Goal: Book appointment/travel/reservation

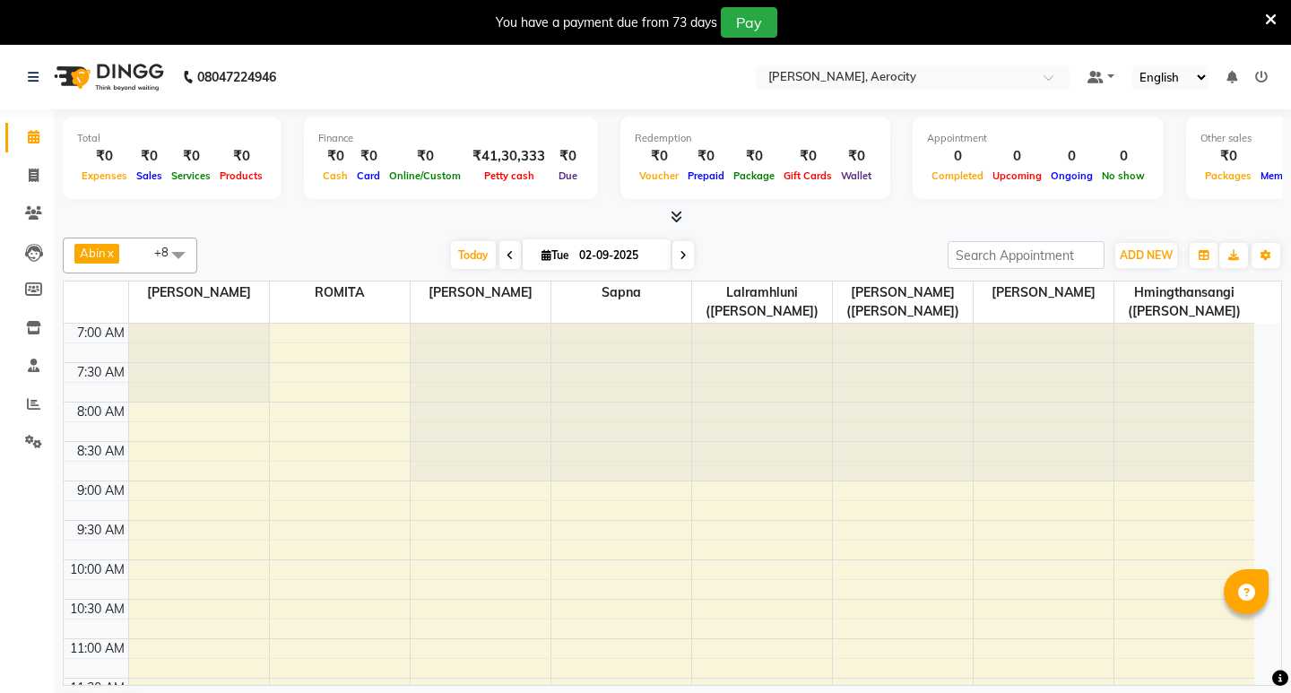
select select "en"
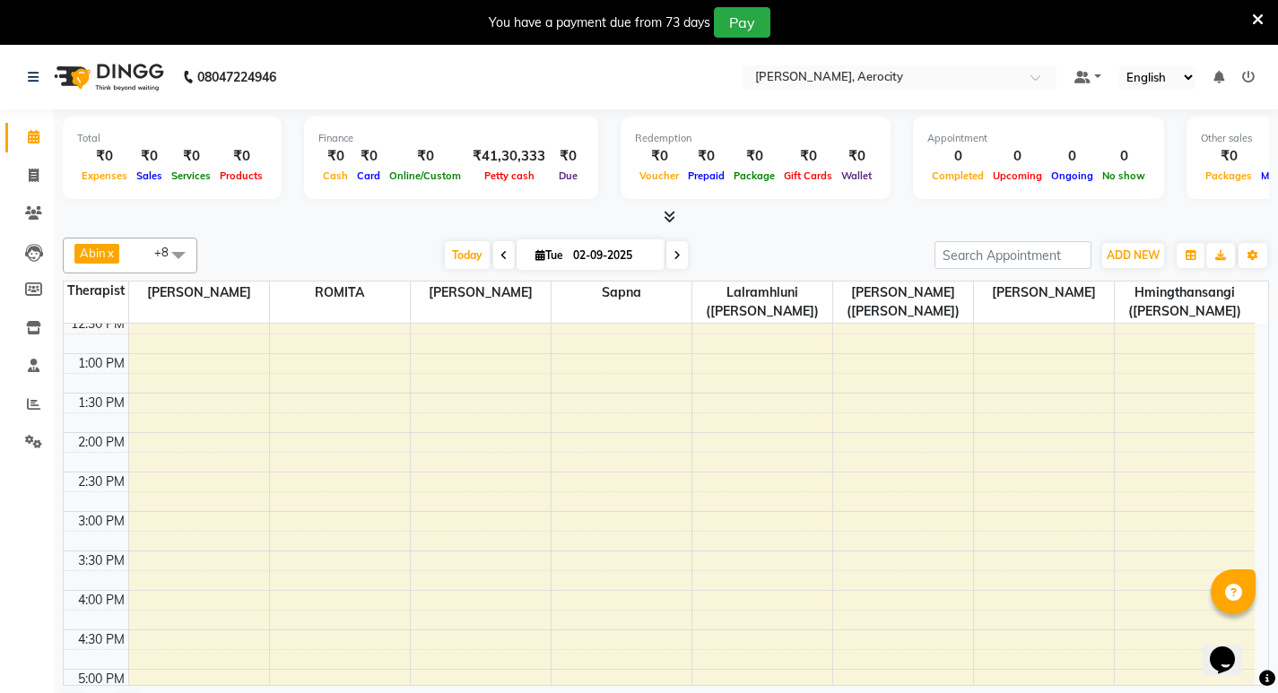
scroll to position [441, 0]
click at [336, 555] on div "7:00 AM 7:30 AM 8:00 AM 8:30 AM 9:00 AM 9:30 AM 10:00 AM 10:30 AM 11:00 AM 11:3…" at bounding box center [659, 553] width 1191 height 1341
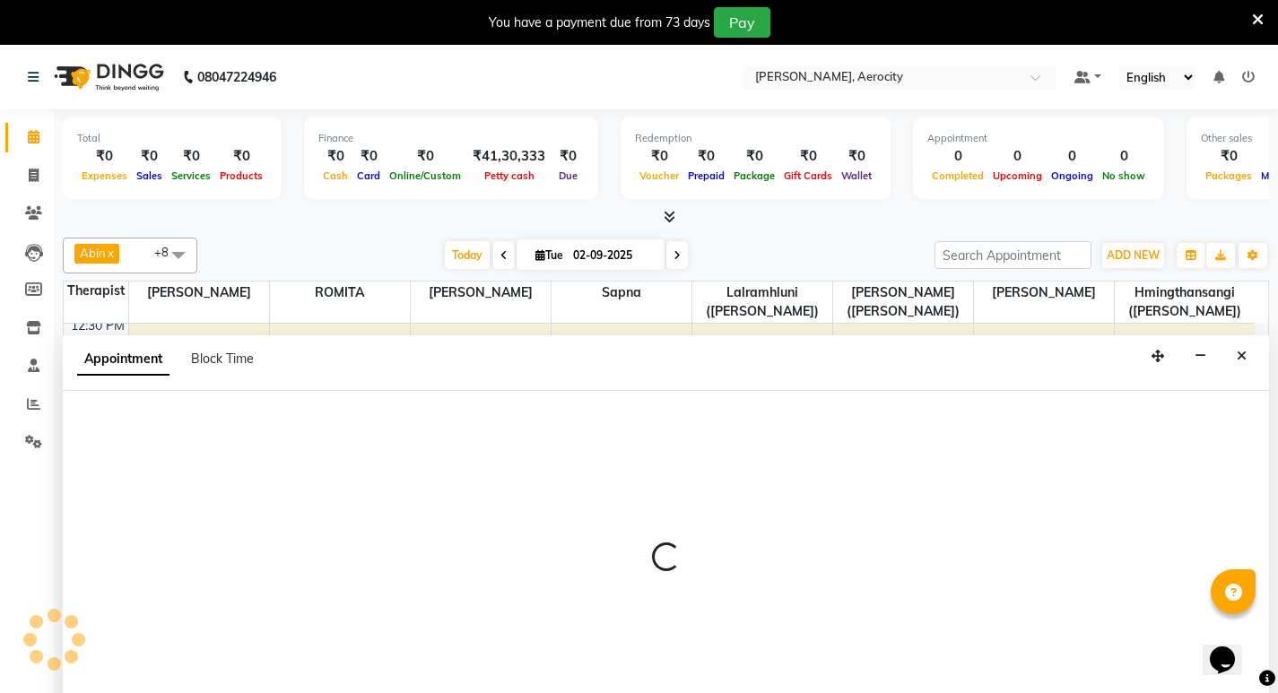
select select "48455"
select select "tentative"
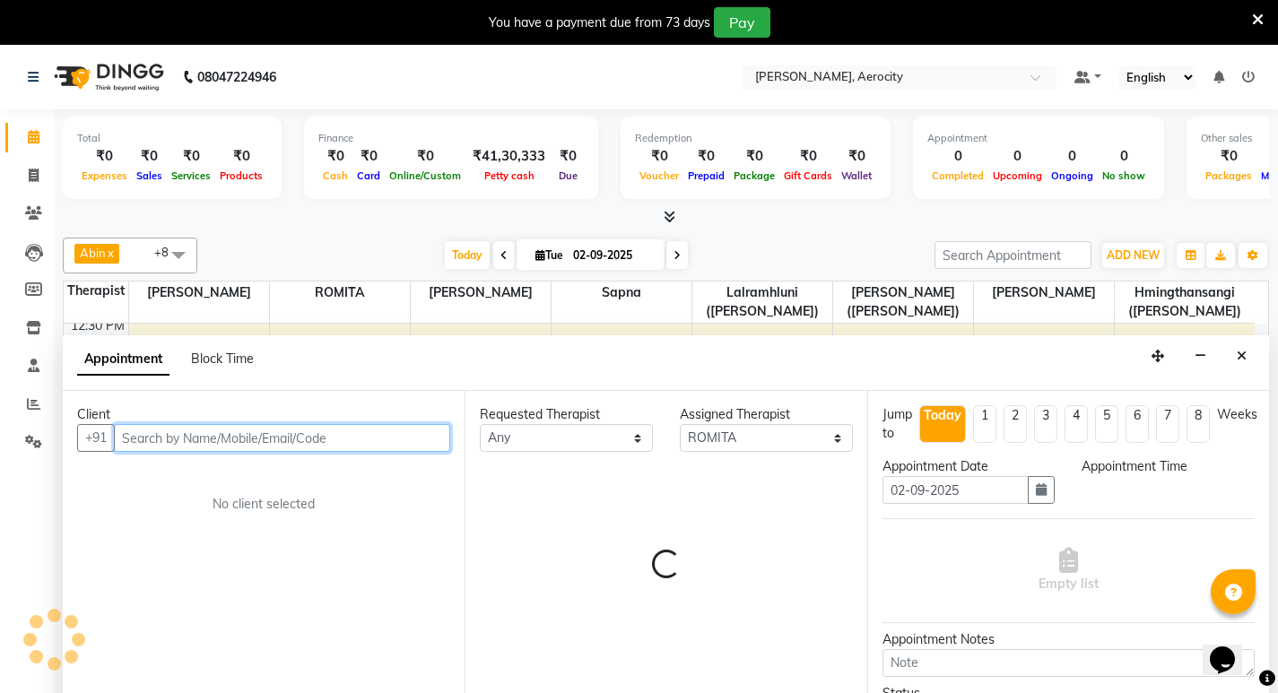
scroll to position [46, 0]
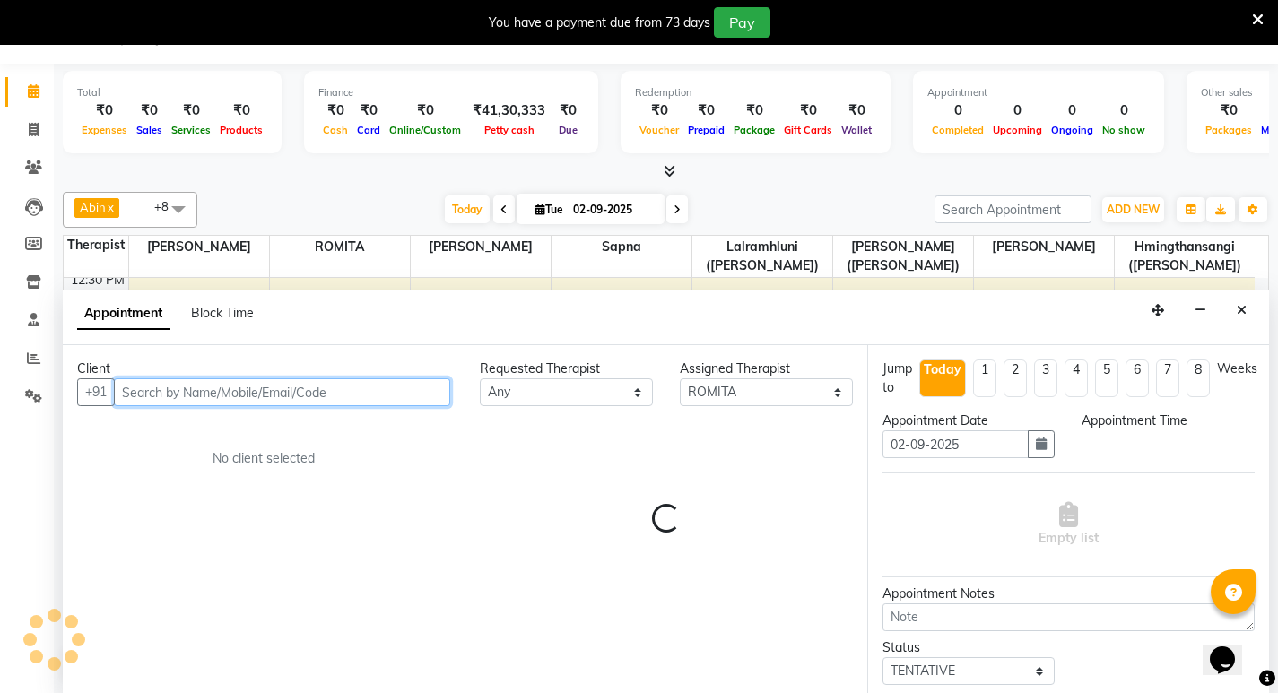
select select "930"
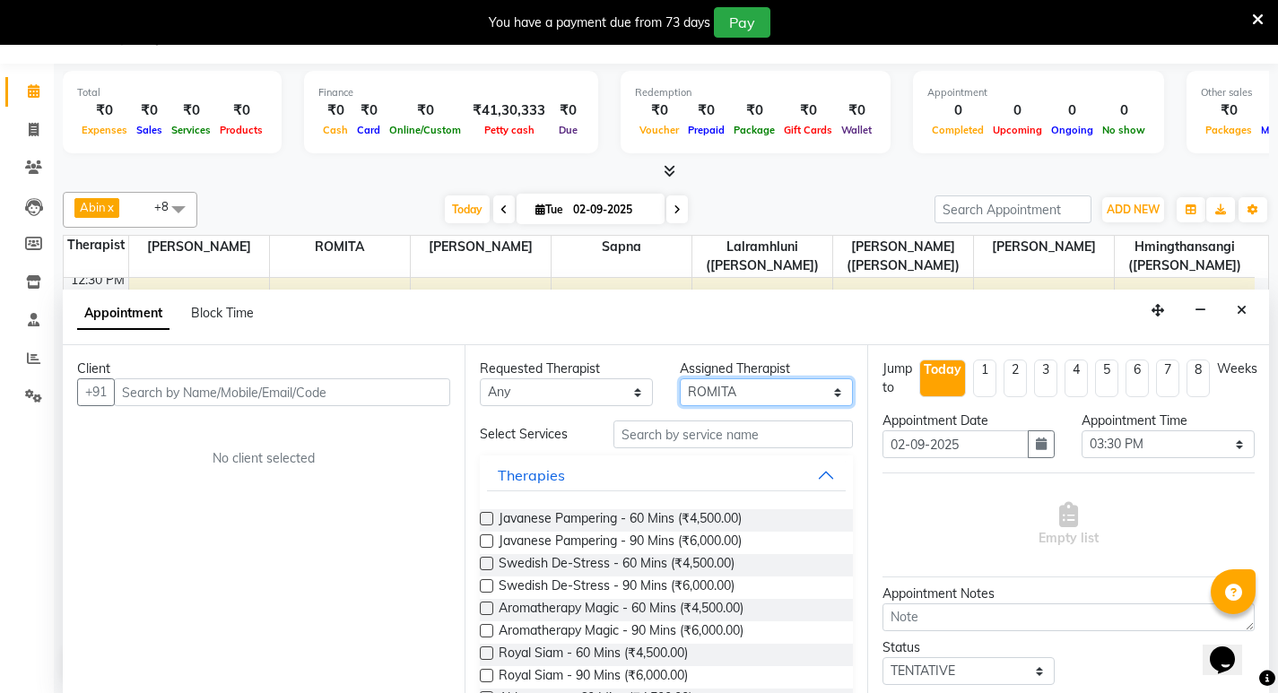
click at [825, 390] on select "Select [PERSON_NAME] ([PERSON_NAME]) [PERSON_NAME] ([PERSON_NAME]) [PERSON_NAME…" at bounding box center [766, 392] width 173 height 28
select select "48457"
click at [680, 378] on select "Select [PERSON_NAME] ([PERSON_NAME]) [PERSON_NAME] ([PERSON_NAME]) [PERSON_NAME…" at bounding box center [766, 392] width 173 height 28
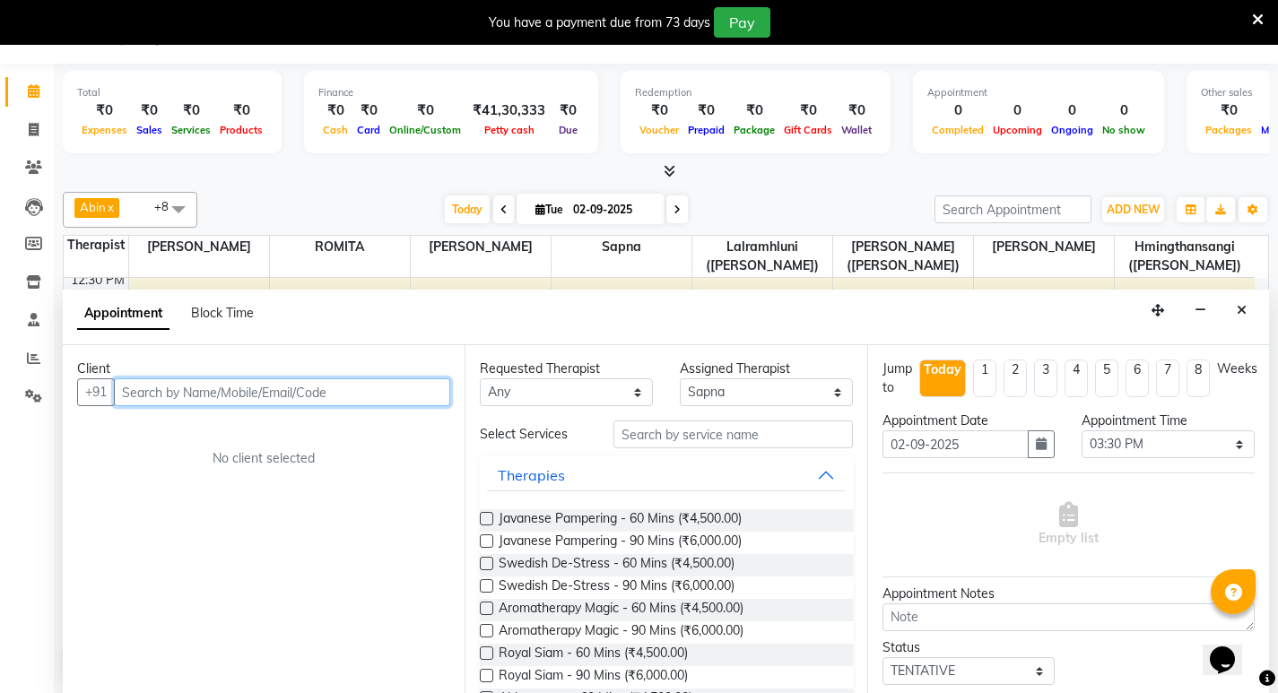
click at [297, 389] on input "text" at bounding box center [282, 392] width 336 height 28
type input "9"
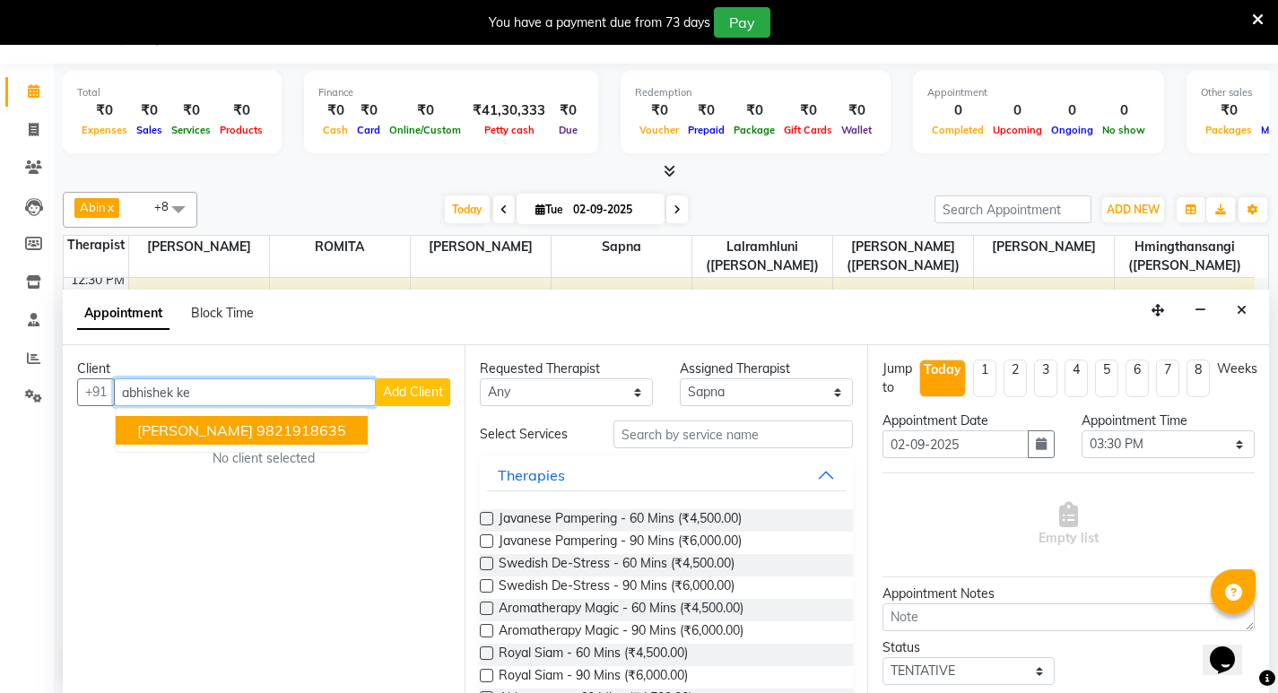
click at [346, 430] on ngb-highlight "9821918635" at bounding box center [301, 430] width 90 height 18
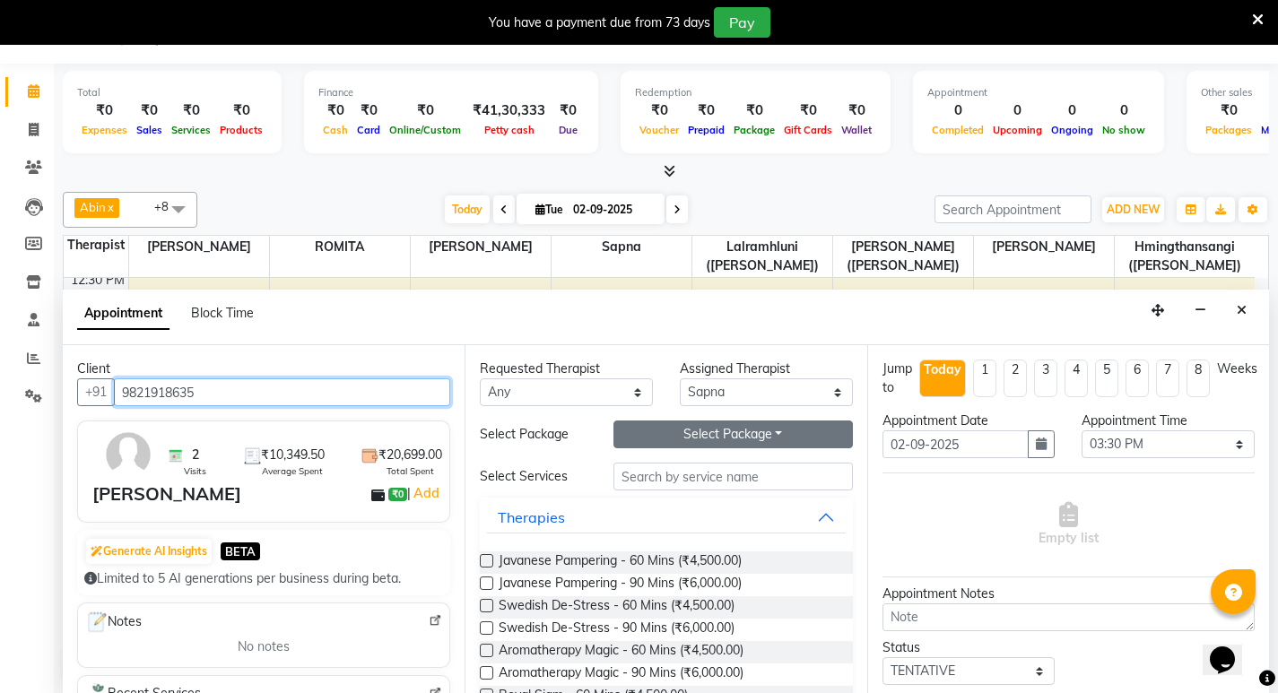
type input "9821918635"
click at [772, 432] on button "Select Package Toggle Dropdown" at bounding box center [732, 435] width 239 height 28
click at [729, 474] on li "6 Hours Therapy For 17700" at bounding box center [720, 471] width 213 height 26
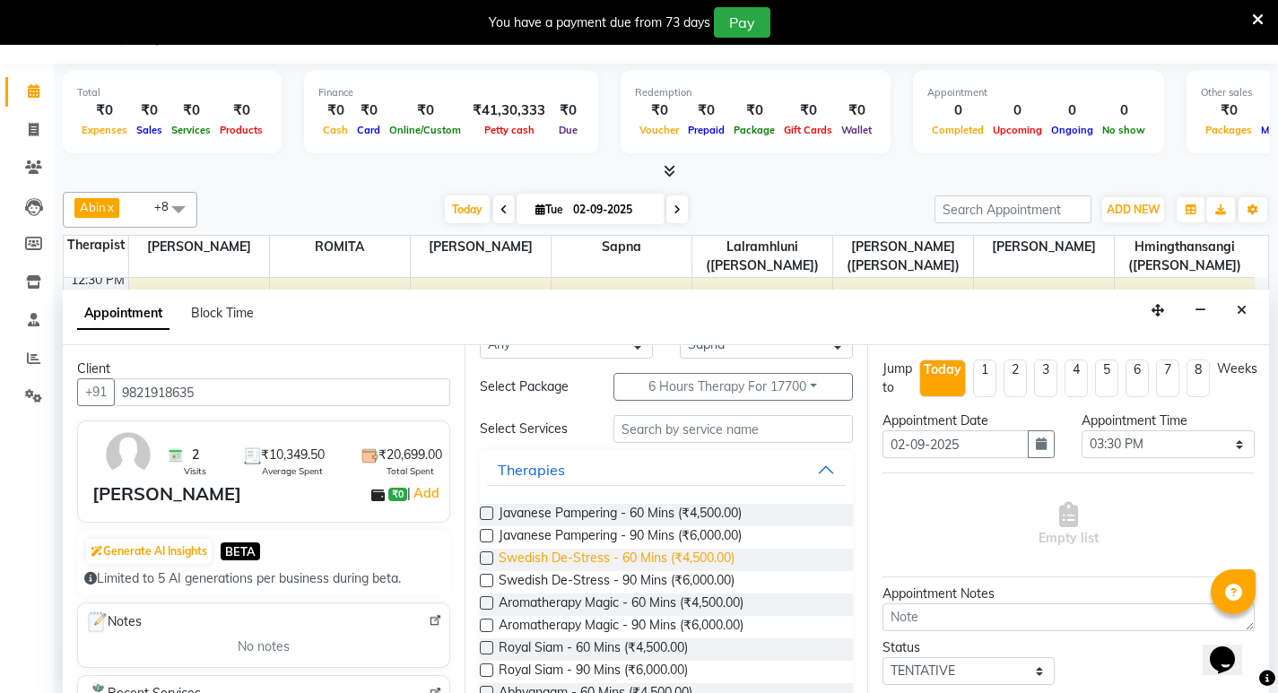
scroll to position [90, 0]
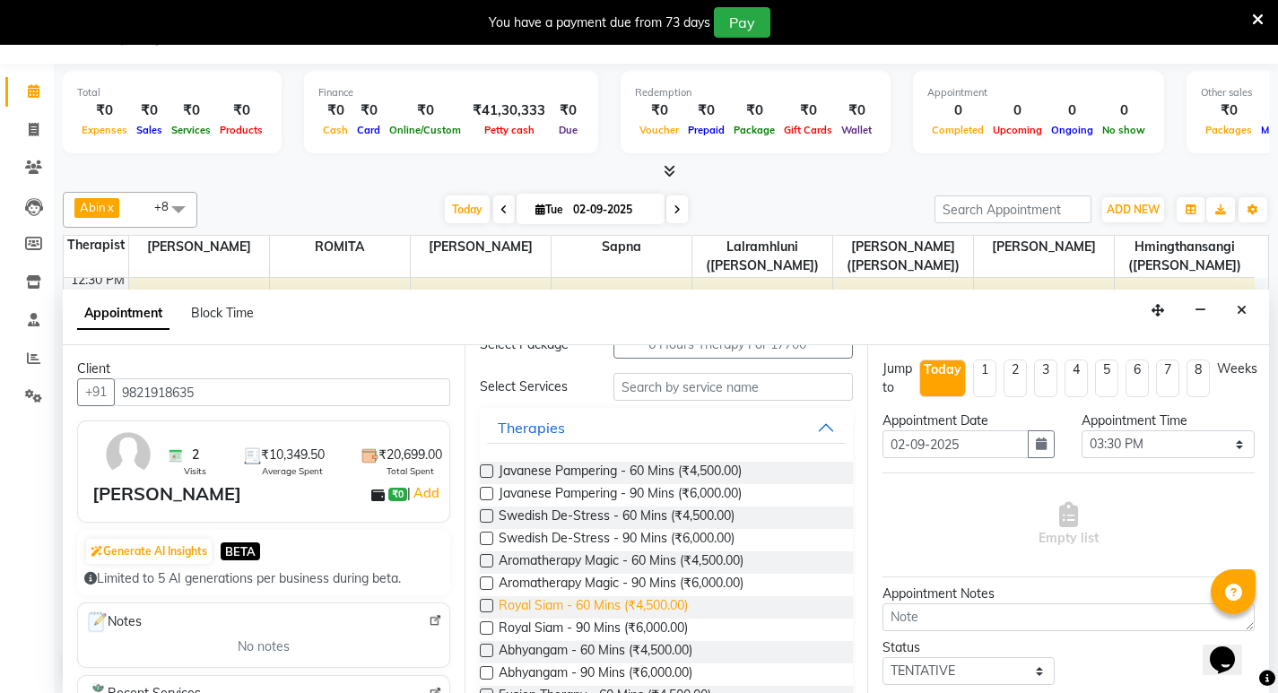
click at [554, 600] on span "Royal Siam - 60 Mins (₹4,500.00)" at bounding box center [593, 607] width 189 height 22
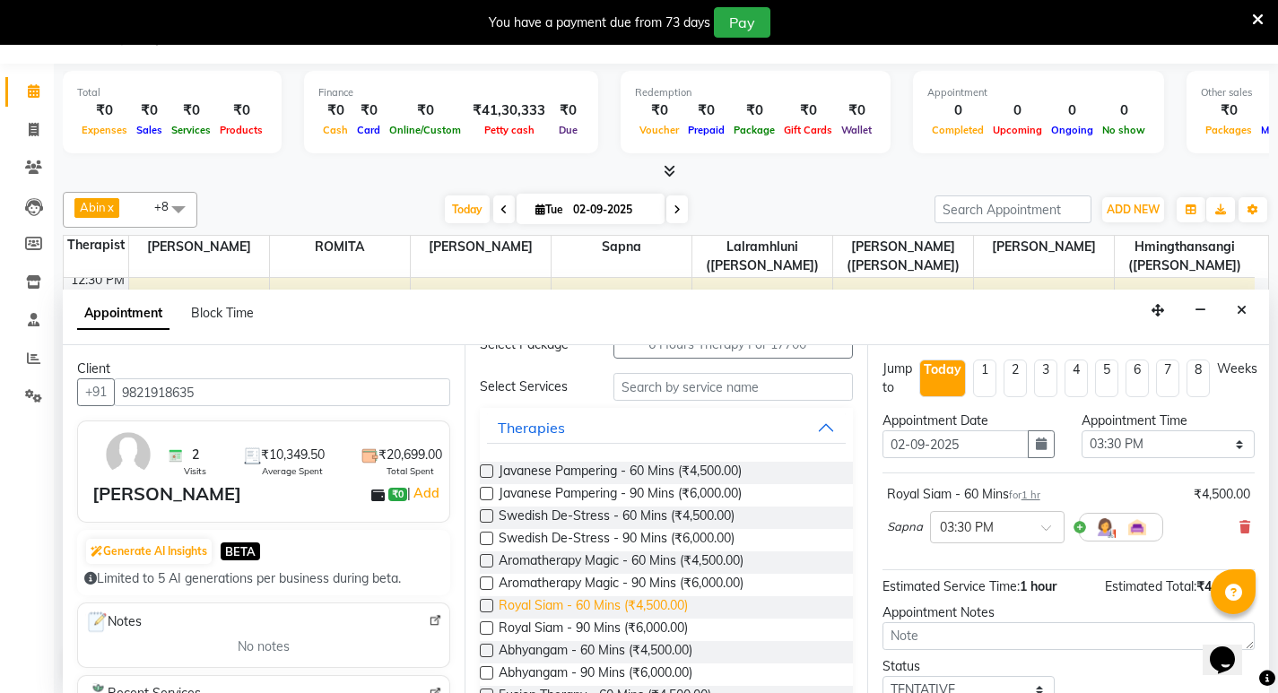
click at [559, 604] on span "Royal Siam - 60 Mins (₹4,500.00)" at bounding box center [593, 607] width 189 height 22
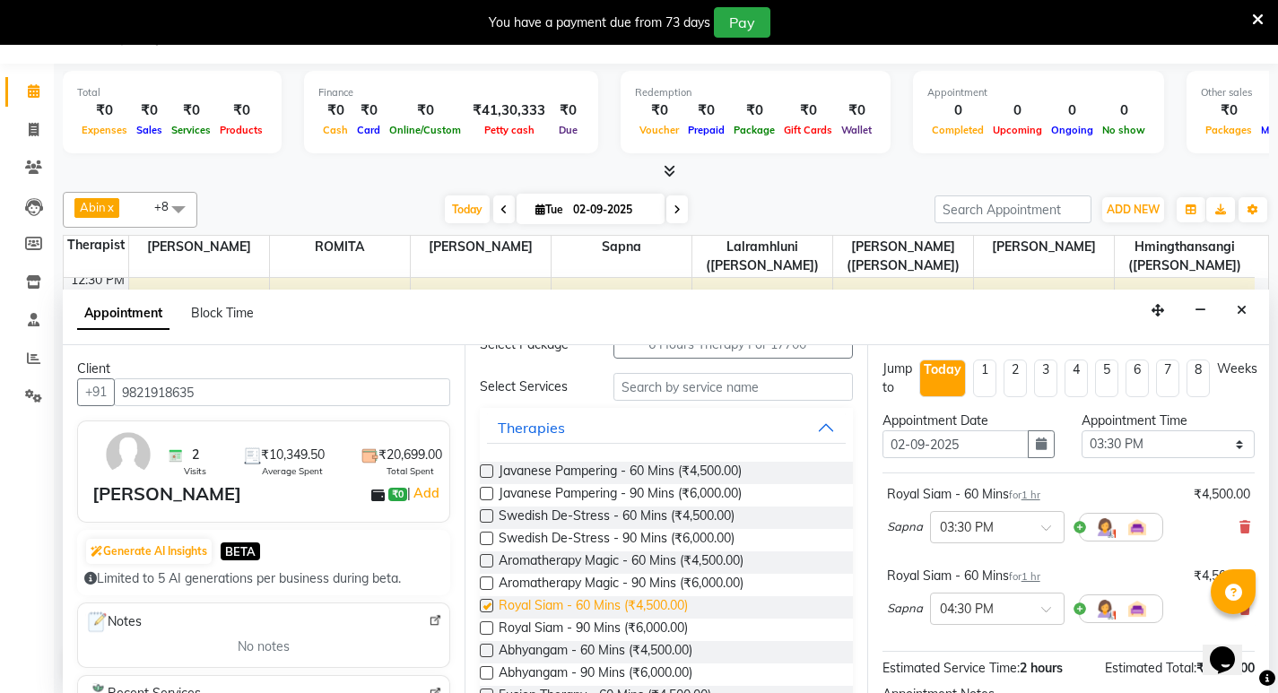
checkbox input "false"
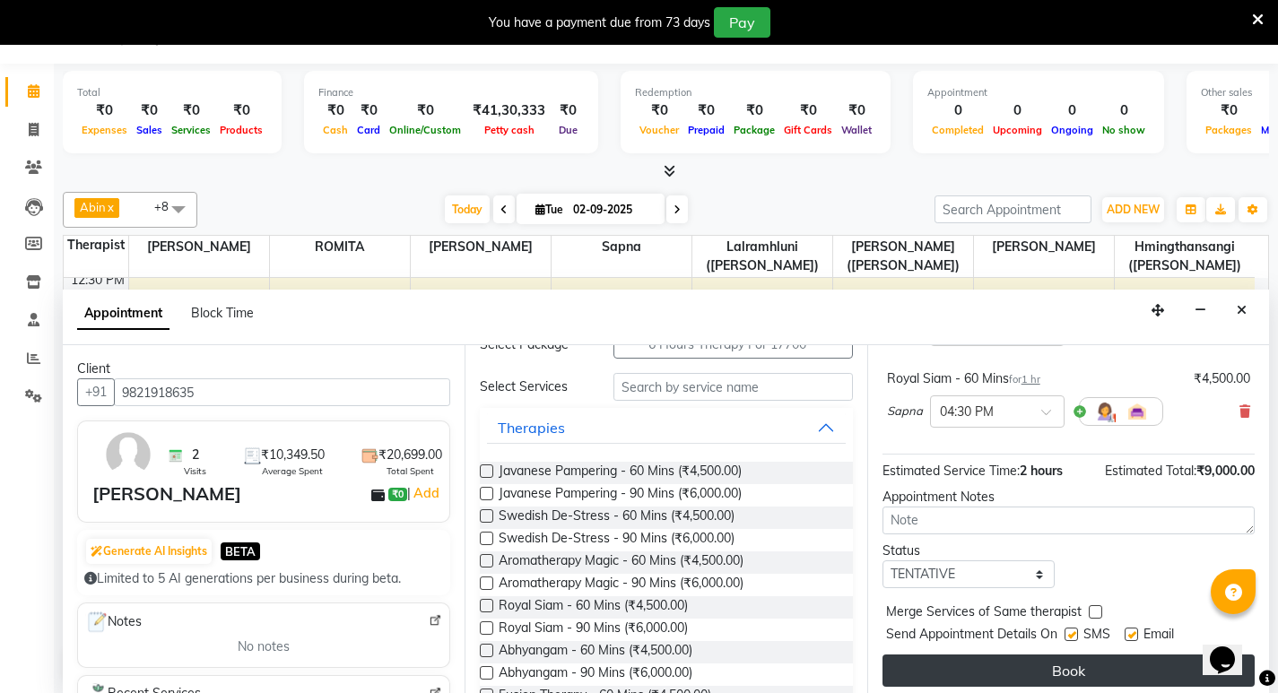
scroll to position [205, 0]
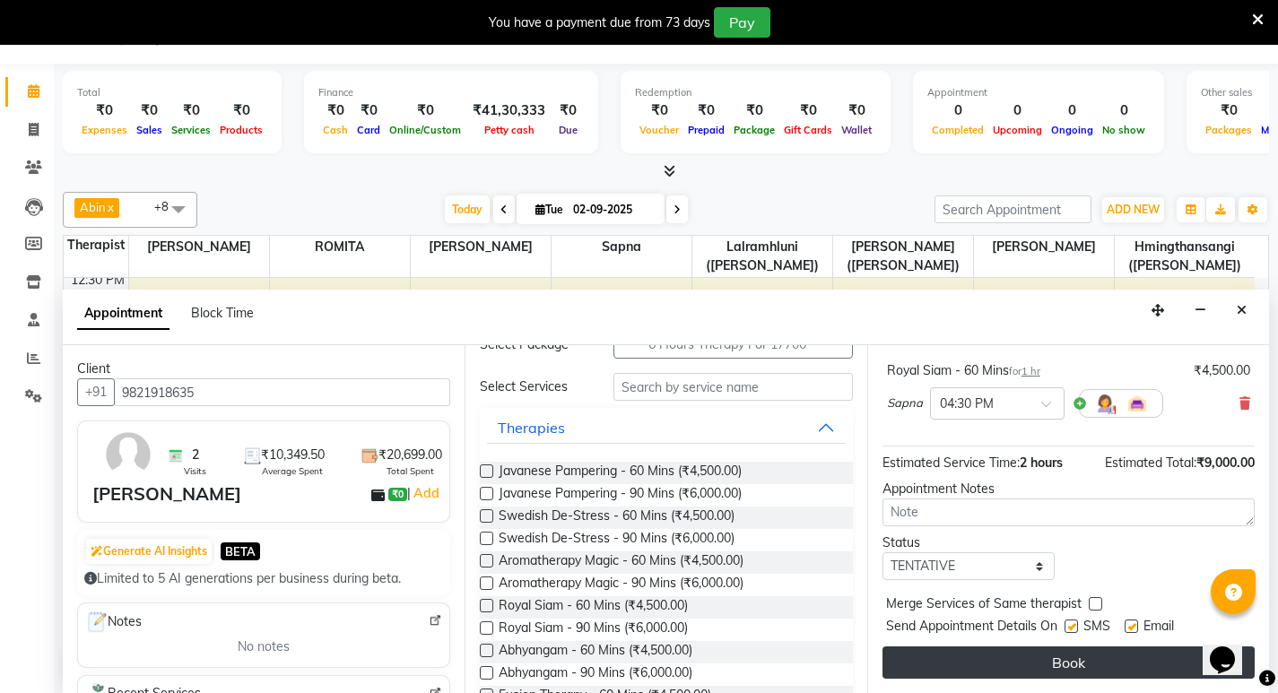
click at [1094, 668] on button "Book" at bounding box center [1068, 663] width 372 height 32
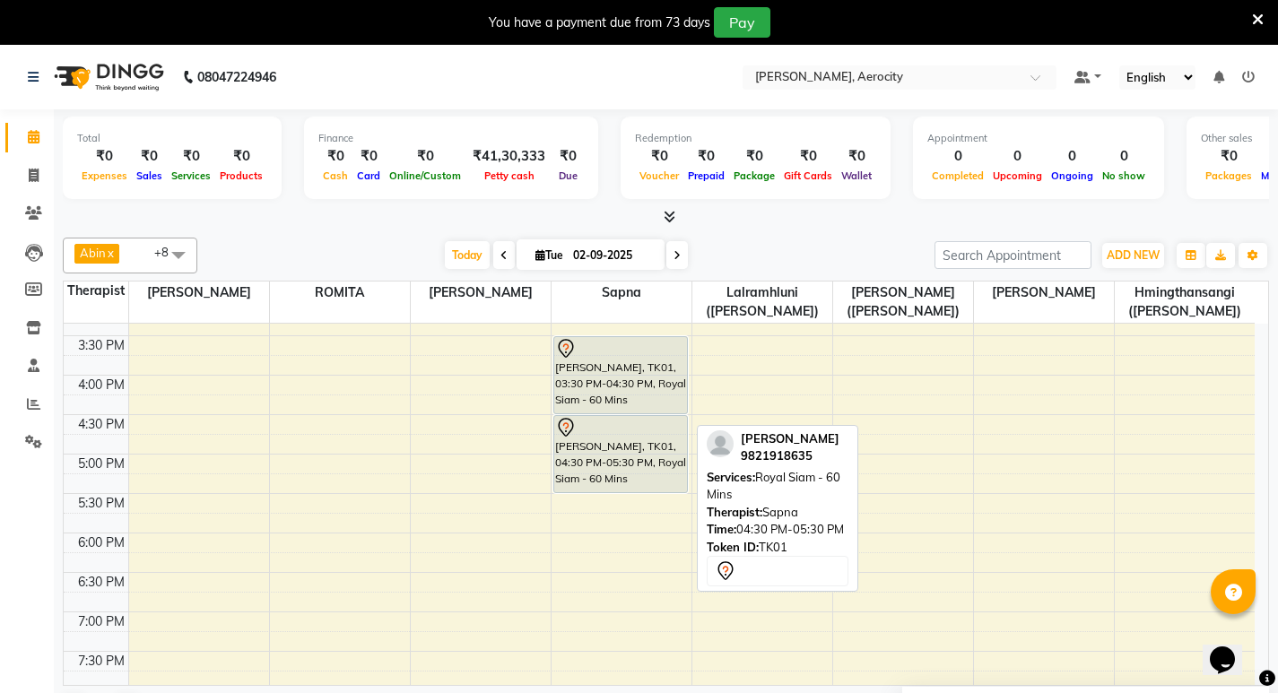
scroll to position [628, 0]
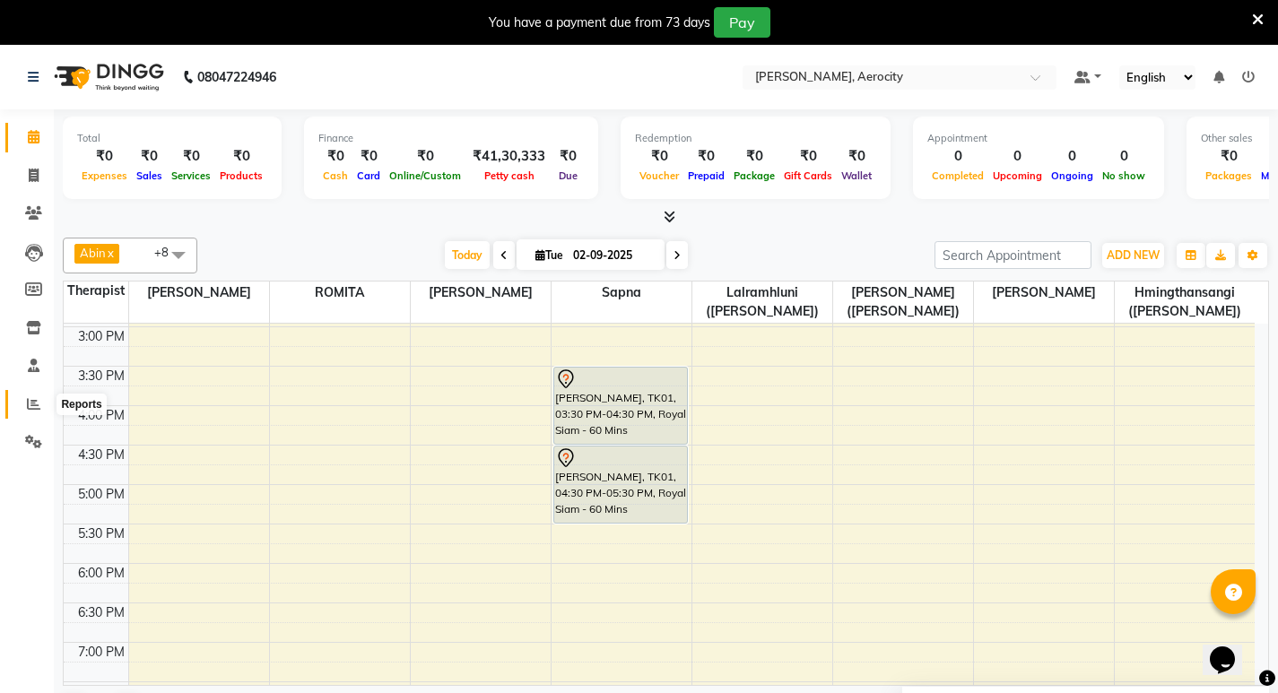
click at [36, 407] on icon at bounding box center [33, 403] width 13 height 13
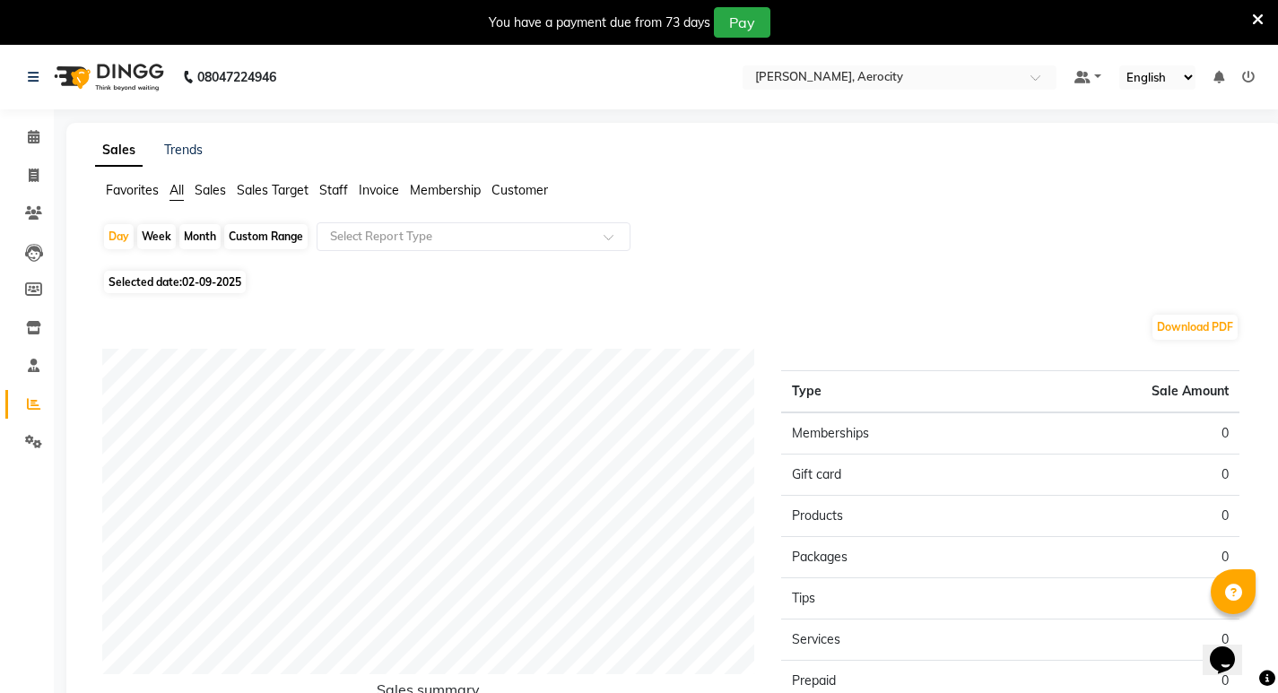
click at [340, 195] on span "Staff" at bounding box center [333, 190] width 29 height 16
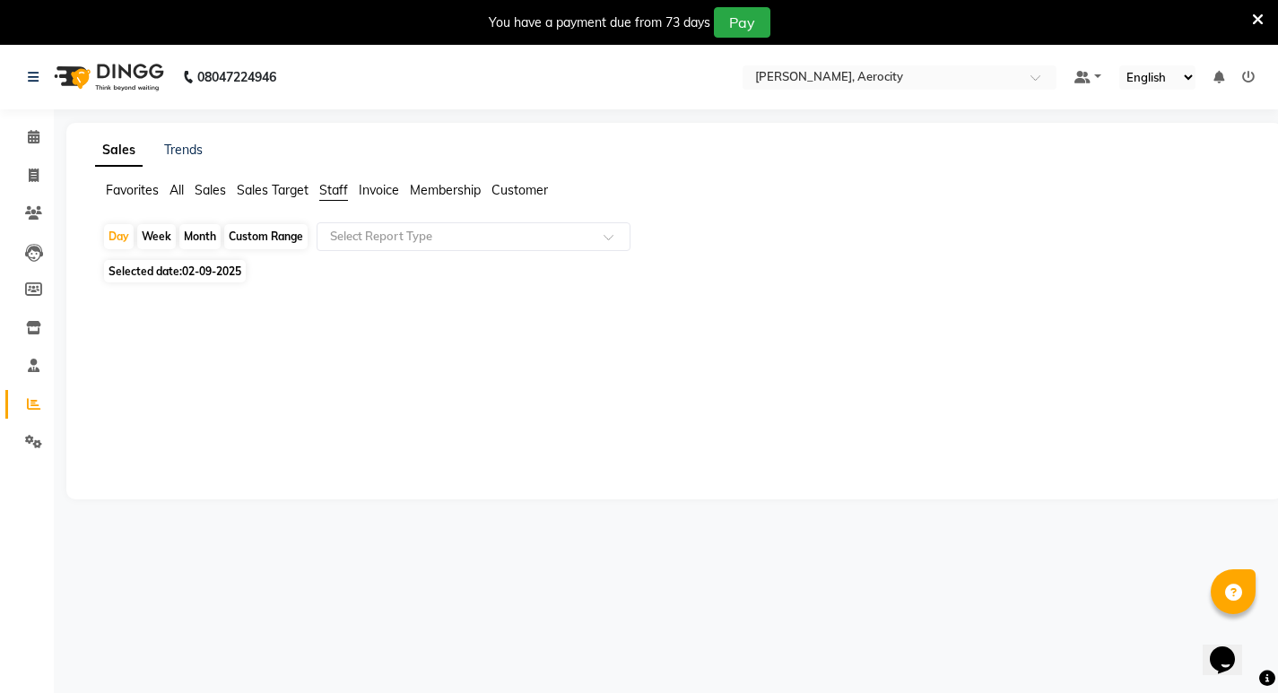
click at [204, 270] on span "02-09-2025" at bounding box center [211, 271] width 59 height 13
select select "9"
select select "2025"
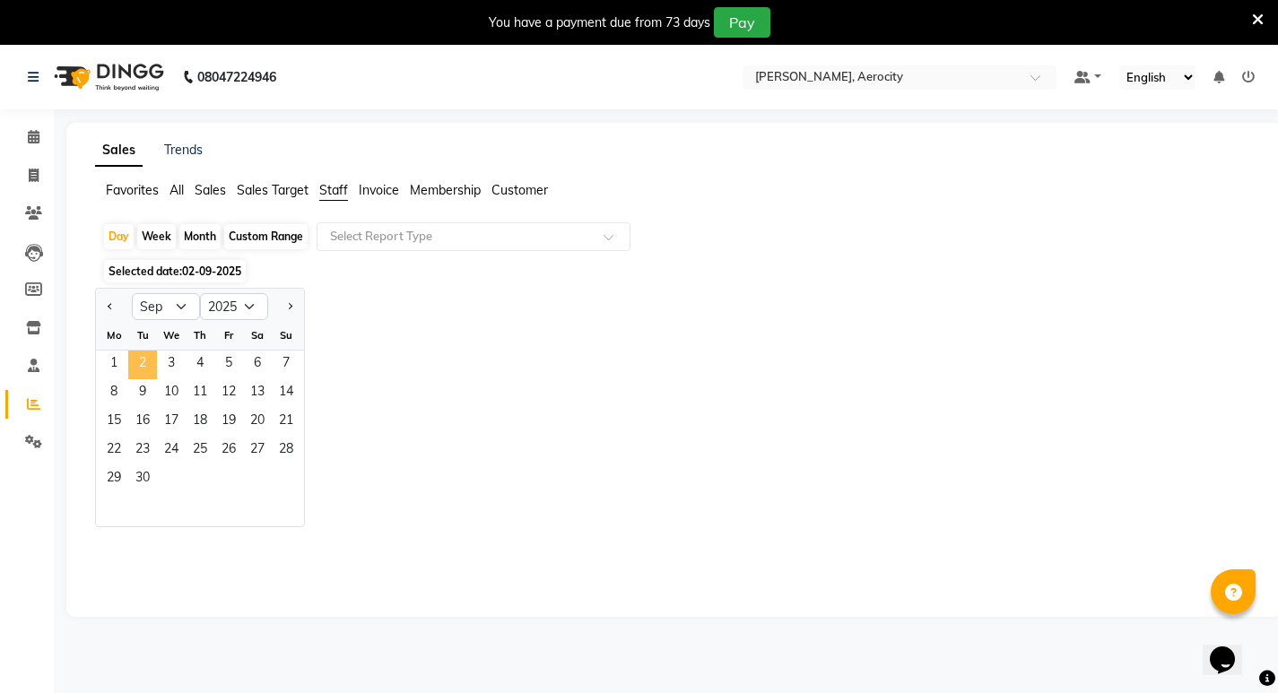
click at [143, 365] on span "2" at bounding box center [142, 365] width 29 height 29
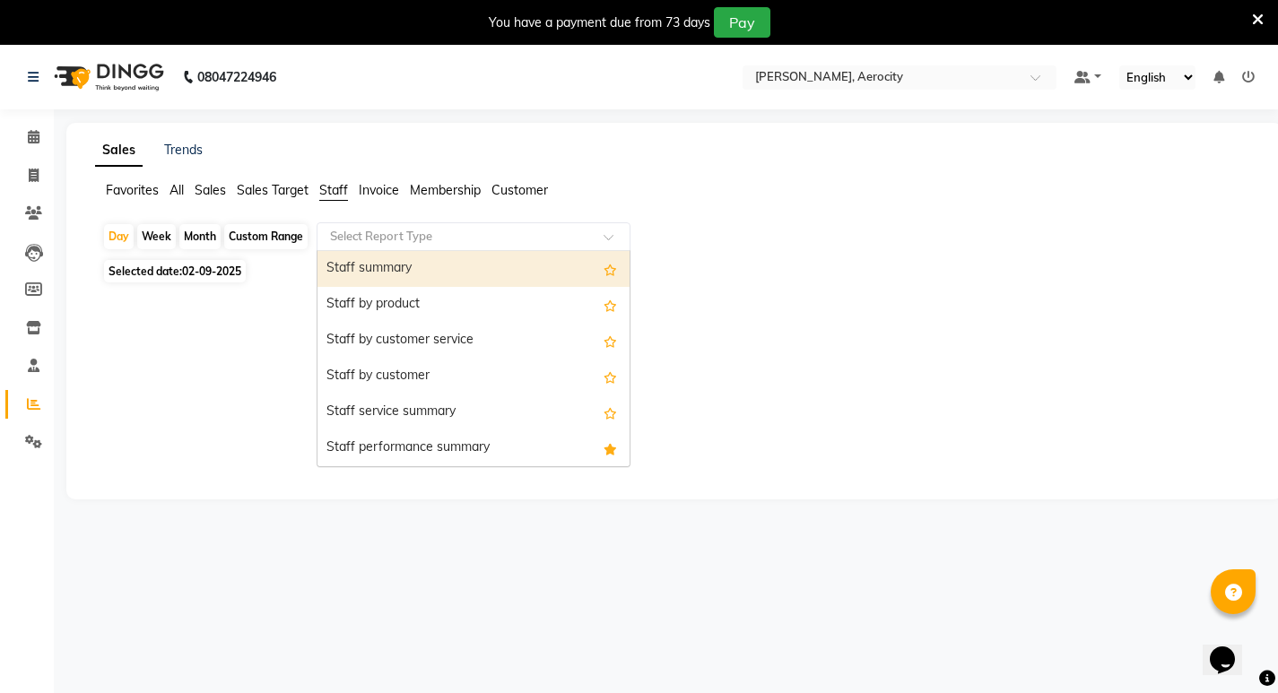
click at [401, 236] on input "text" at bounding box center [455, 237] width 258 height 18
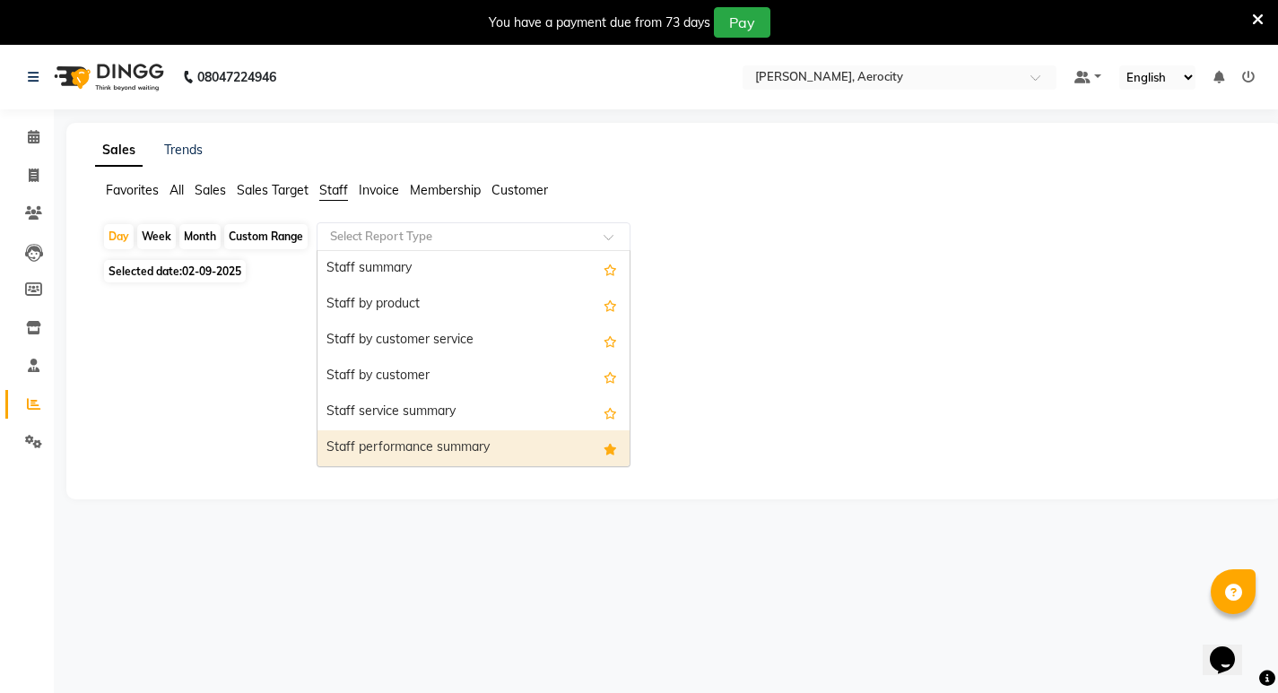
click at [397, 439] on div "Staff performance summary" at bounding box center [473, 448] width 312 height 36
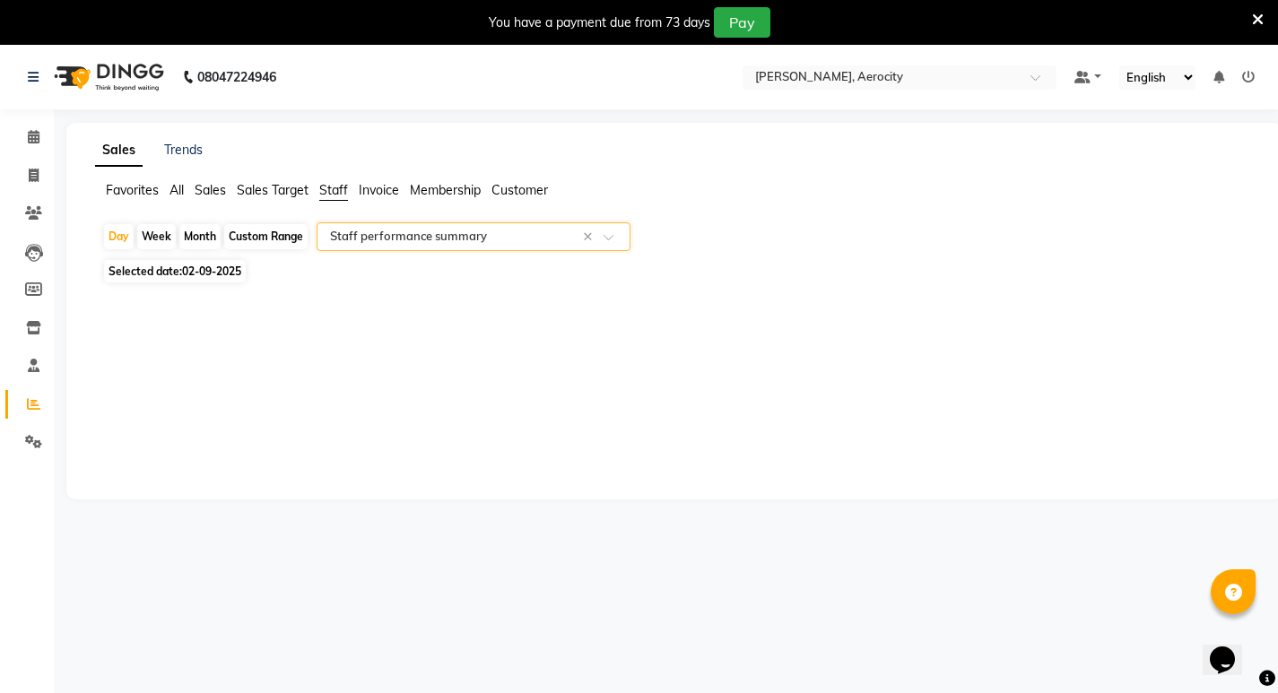
click at [227, 266] on span "02-09-2025" at bounding box center [211, 271] width 59 height 13
select select "9"
select select "2025"
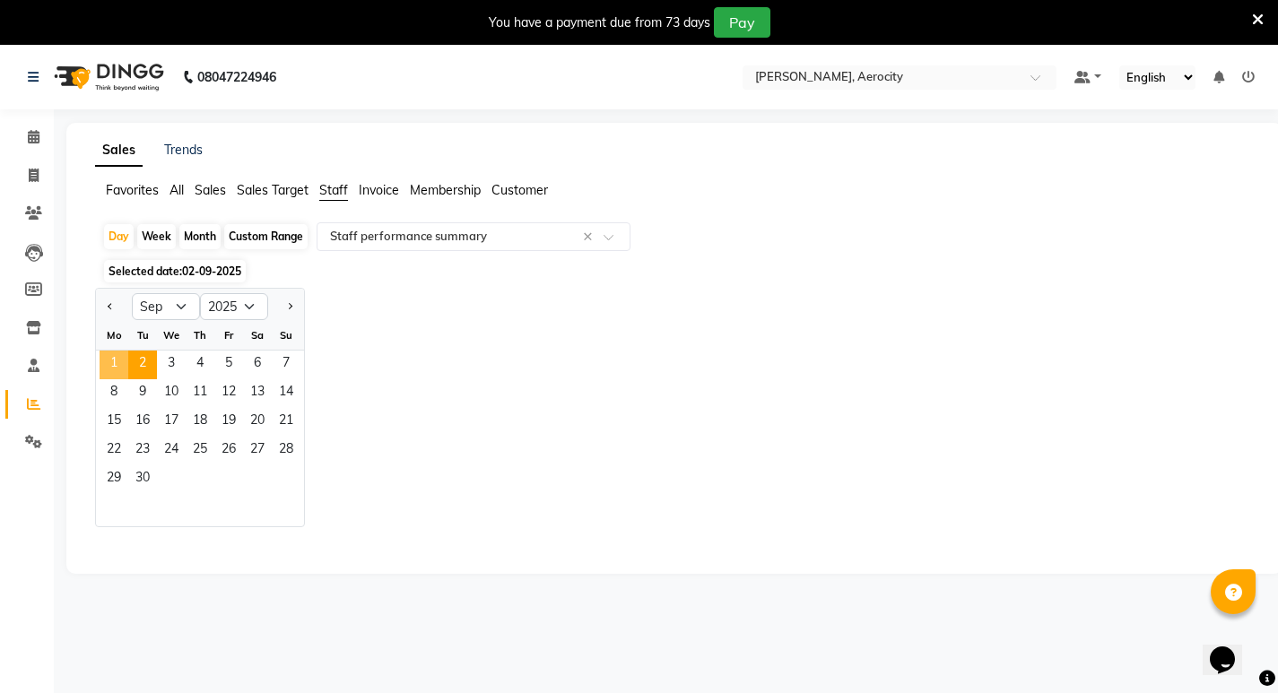
click at [116, 360] on span "1" at bounding box center [114, 365] width 29 height 29
click at [149, 362] on span "2" at bounding box center [142, 365] width 29 height 29
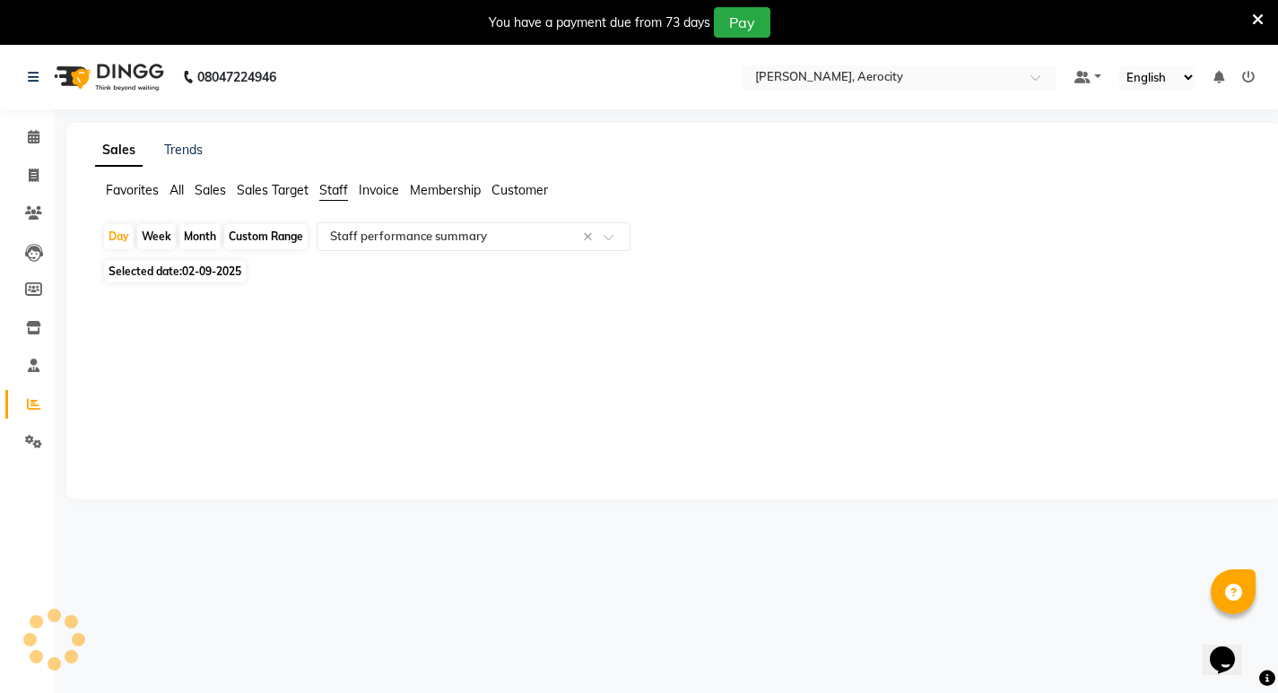
select select "full_report"
select select "csv"
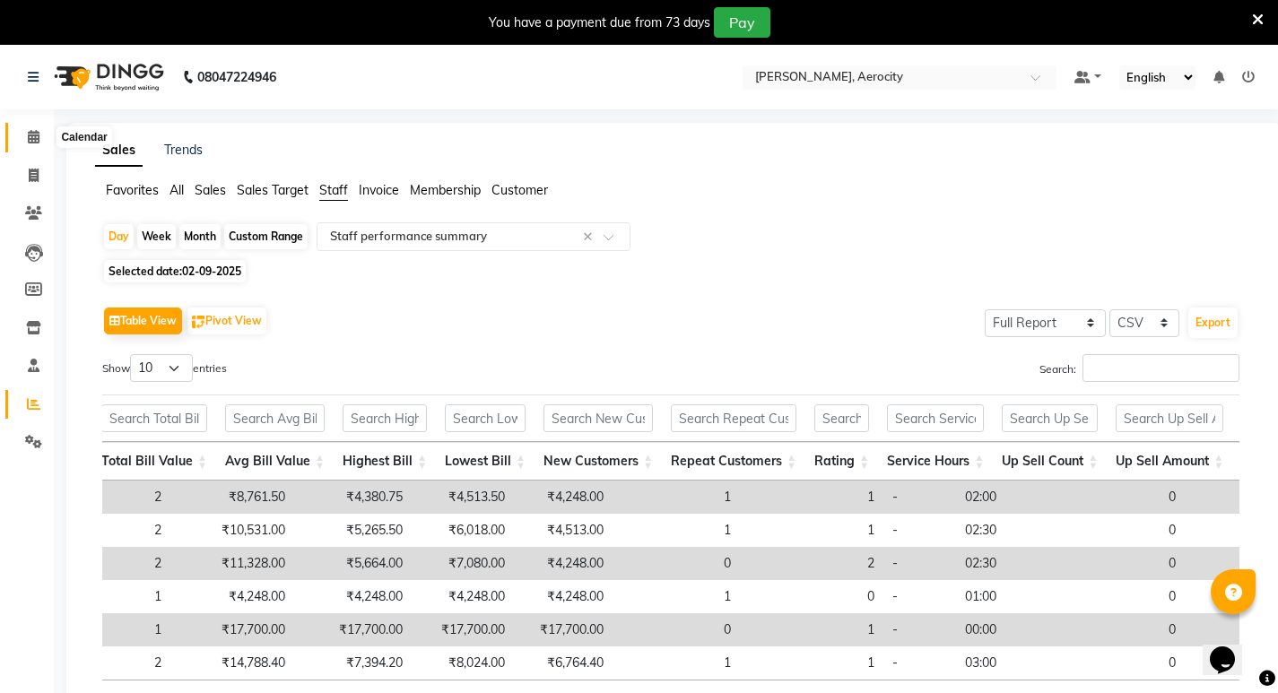
click at [38, 138] on icon at bounding box center [34, 136] width 12 height 13
